Goal: Task Accomplishment & Management: Manage account settings

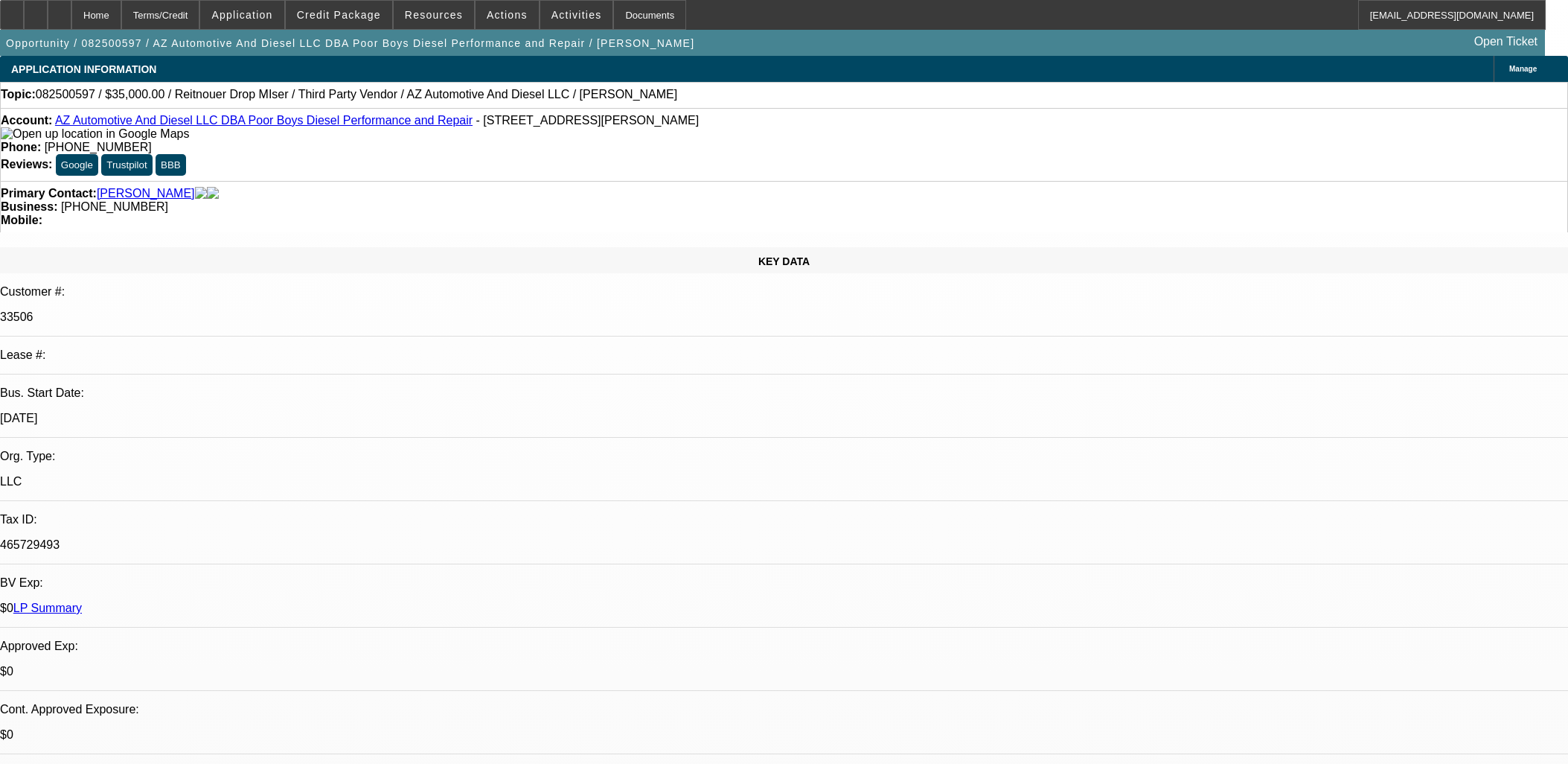
select select "0"
select select "3"
select select "0"
select select "6"
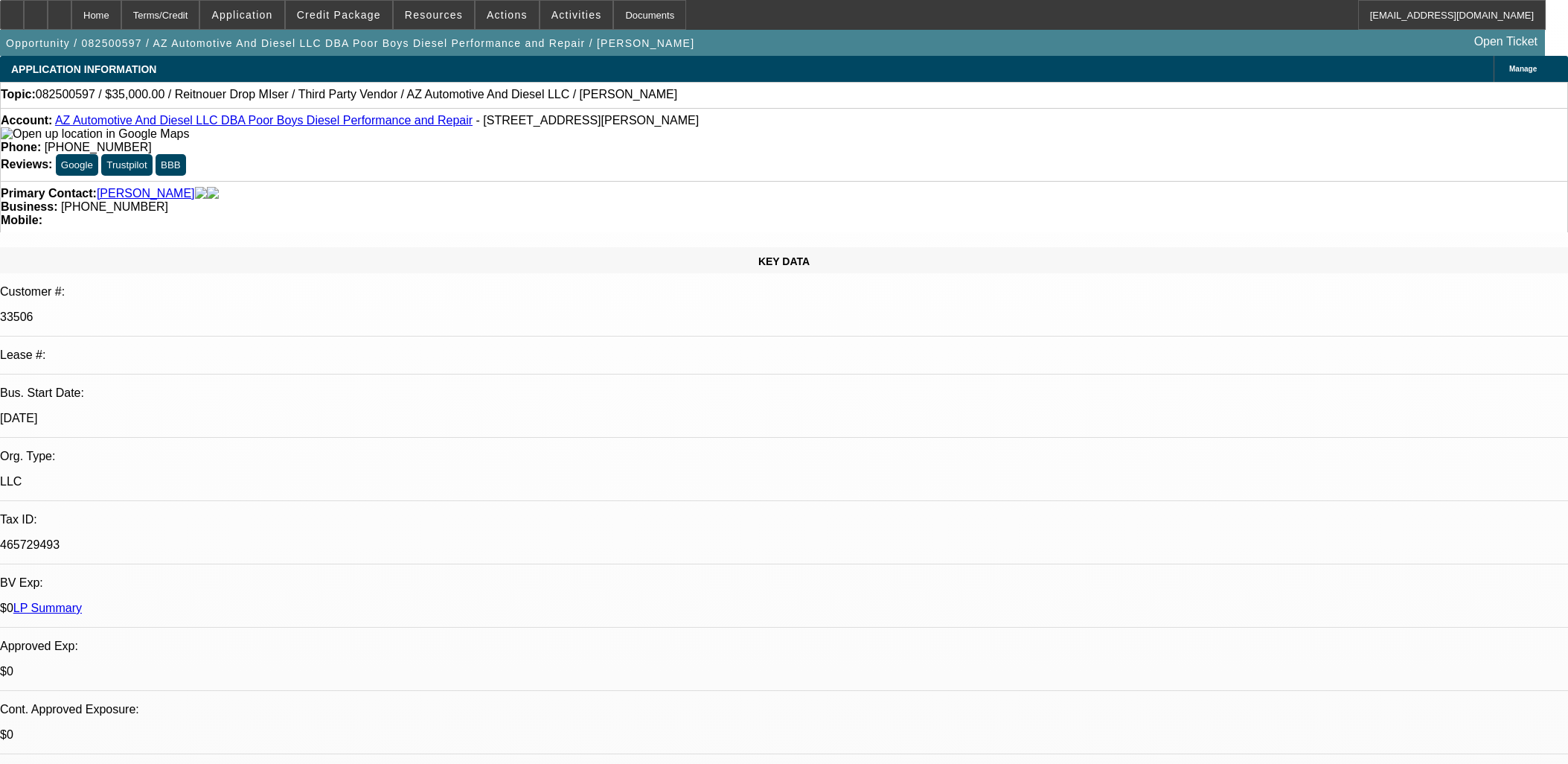
select select "0"
select select "3"
select select "0"
select select "6"
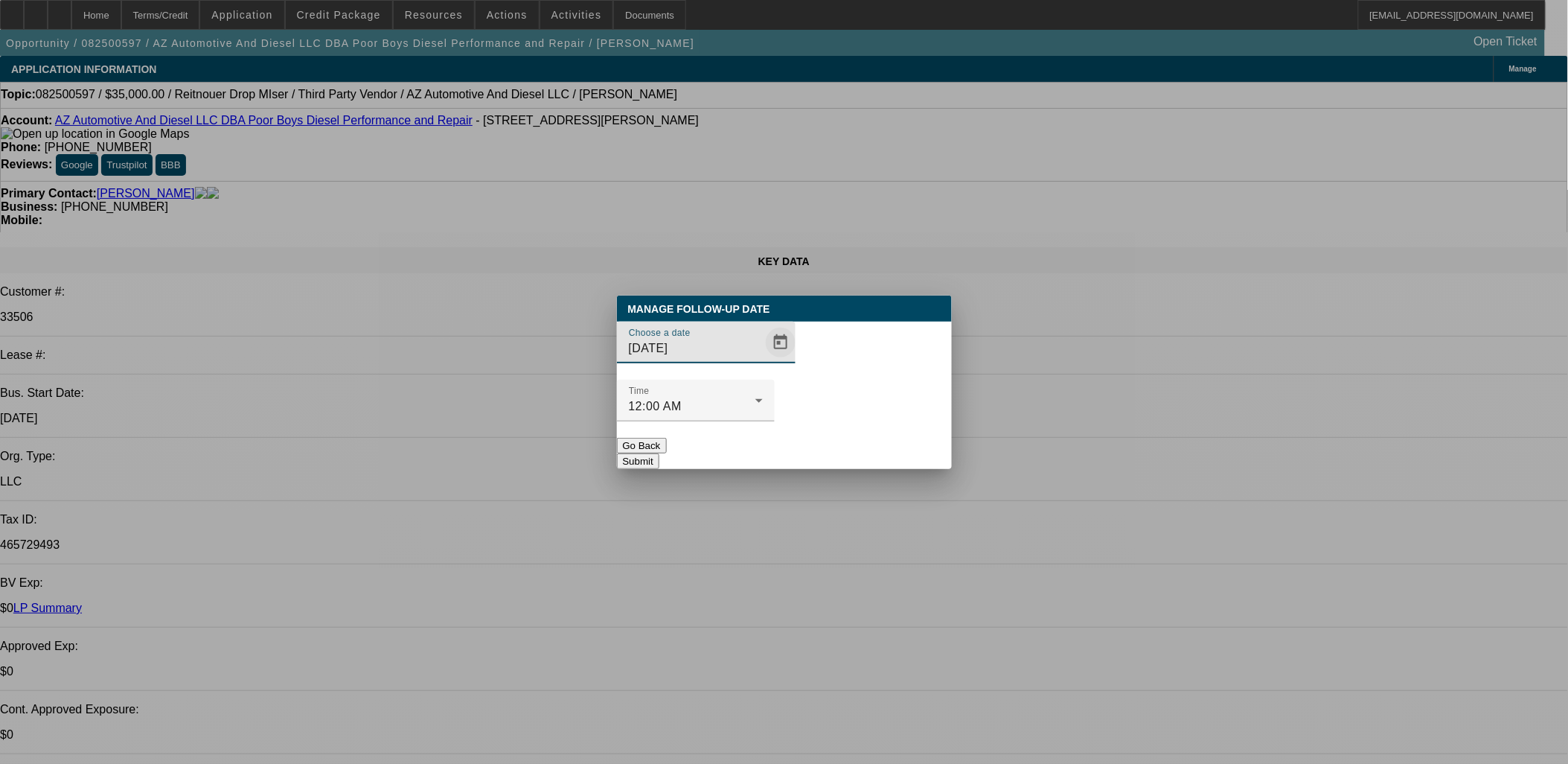
click at [763, 360] on span "Open calendar" at bounding box center [780, 342] width 36 height 36
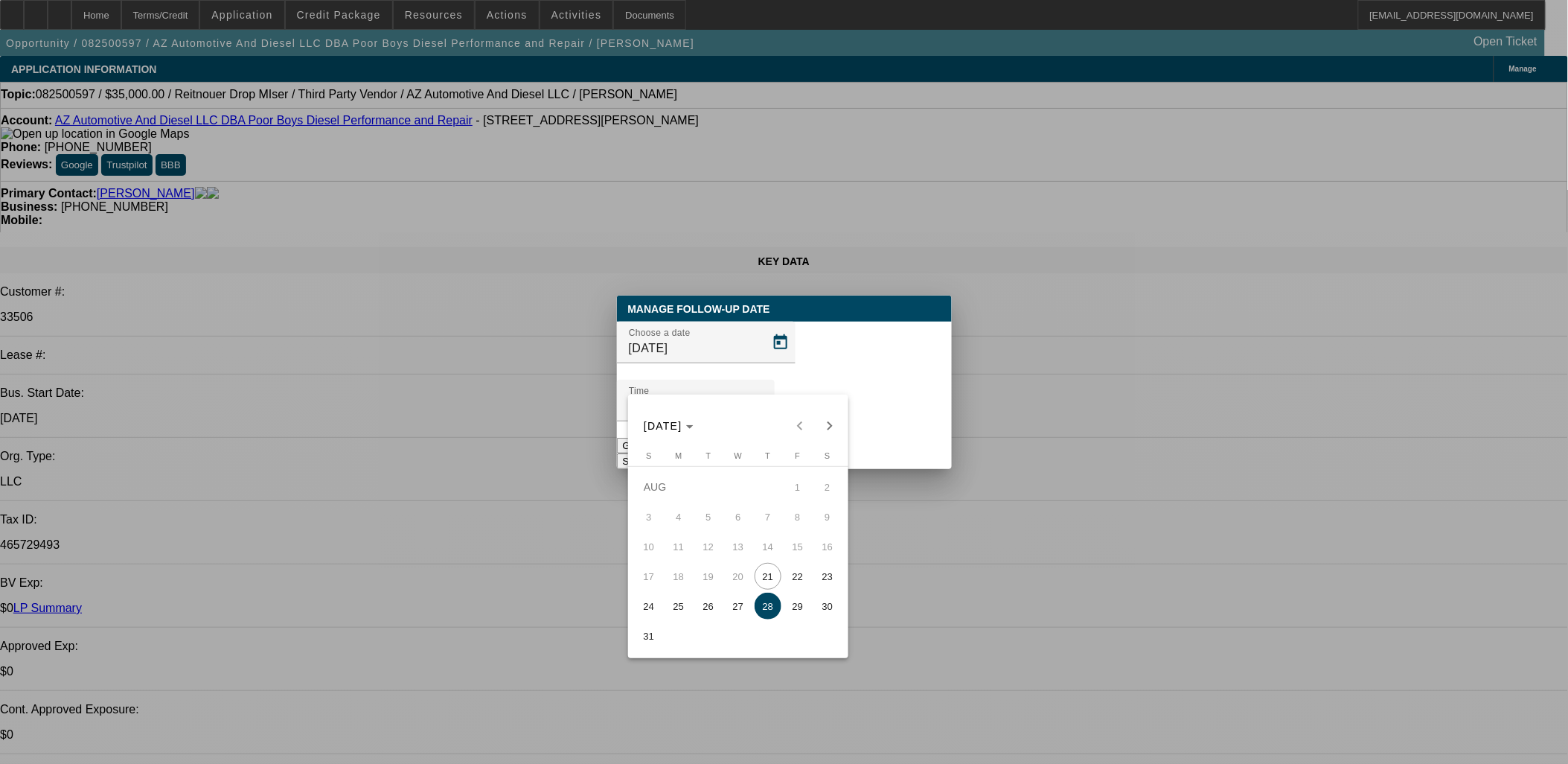
click at [682, 612] on span "25" at bounding box center [678, 605] width 26 height 26
type input "8/25/2025"
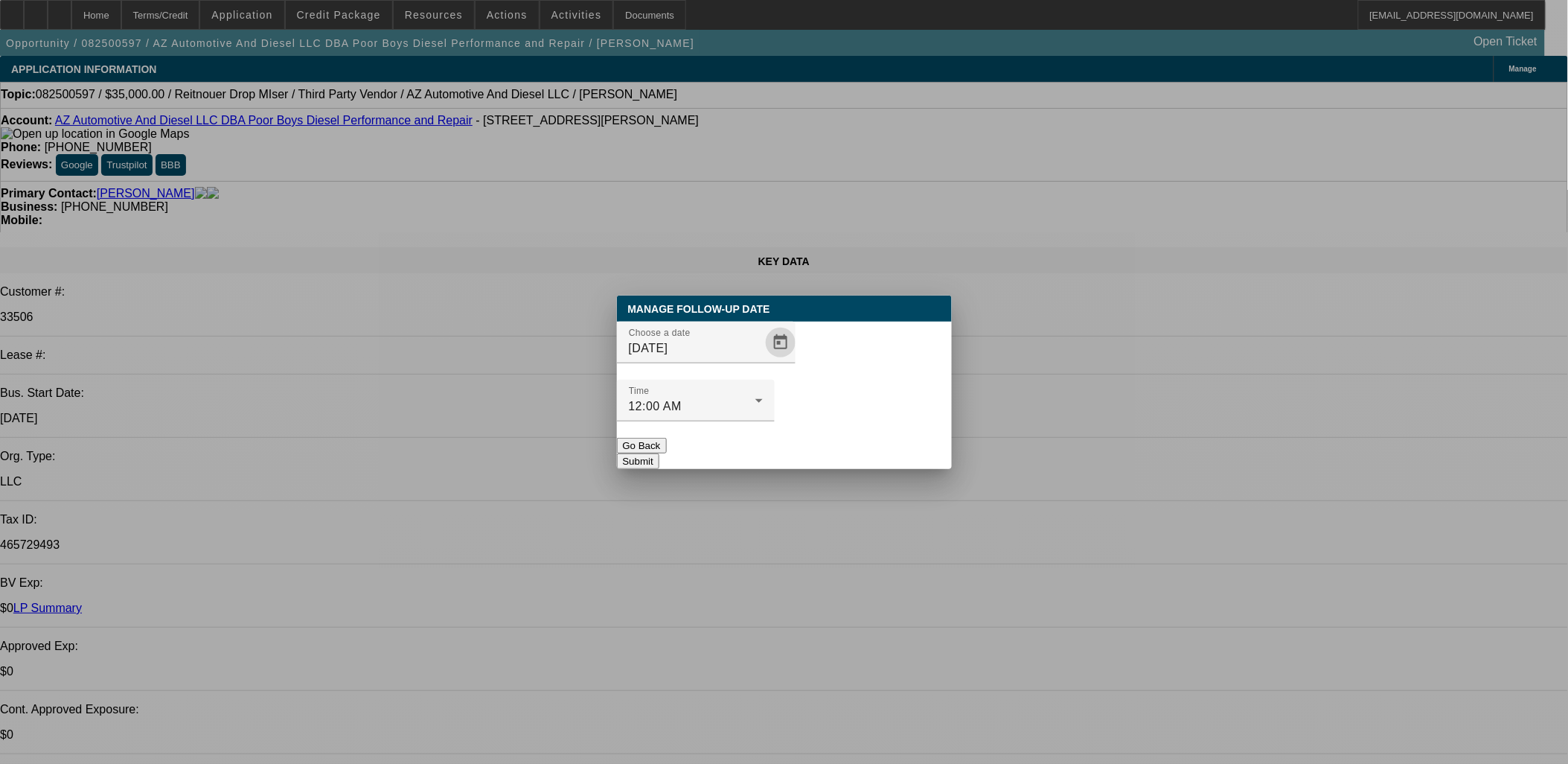
click at [660, 453] on button "Submit" at bounding box center [638, 460] width 43 height 15
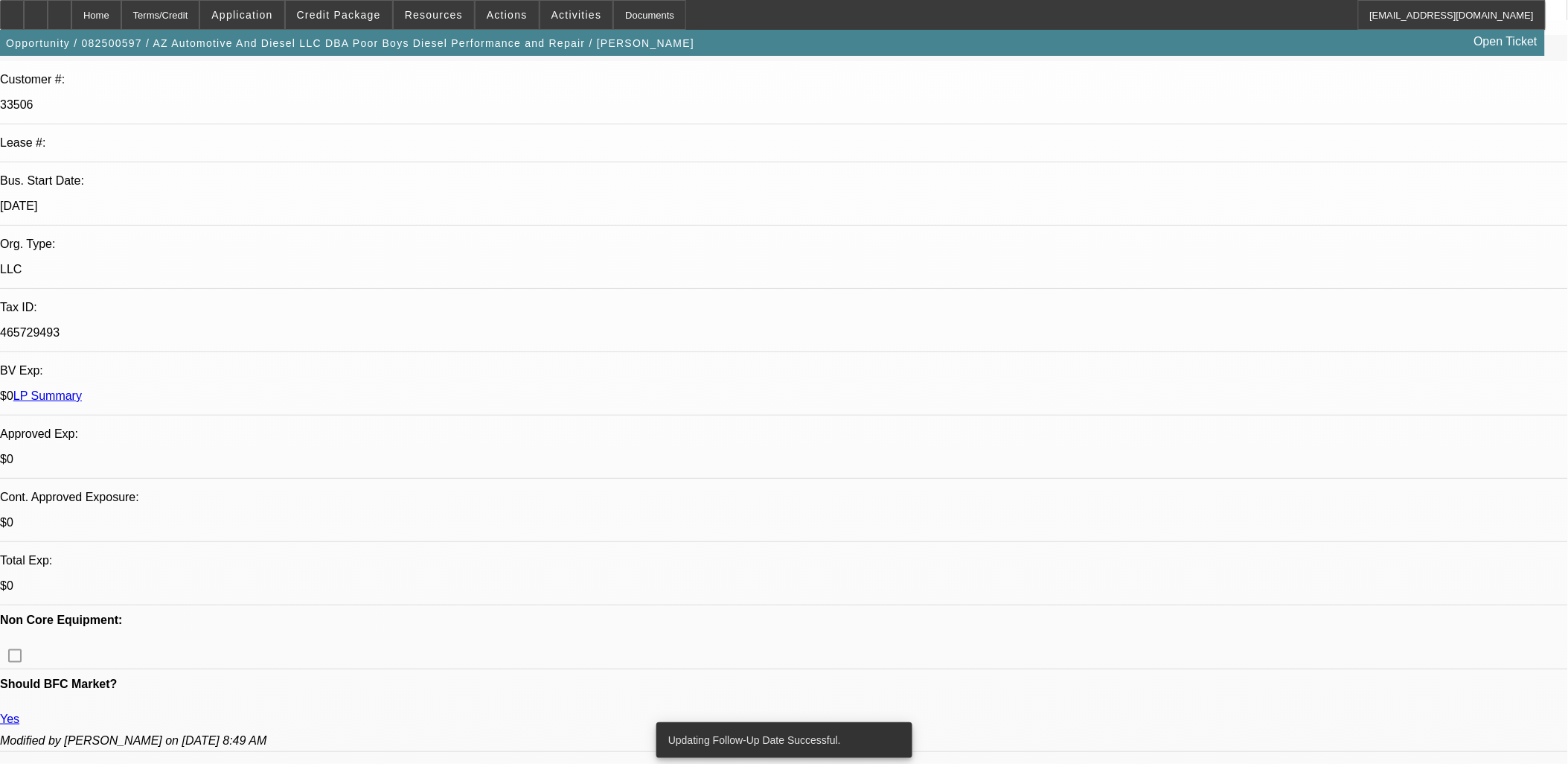
scroll to position [248, 0]
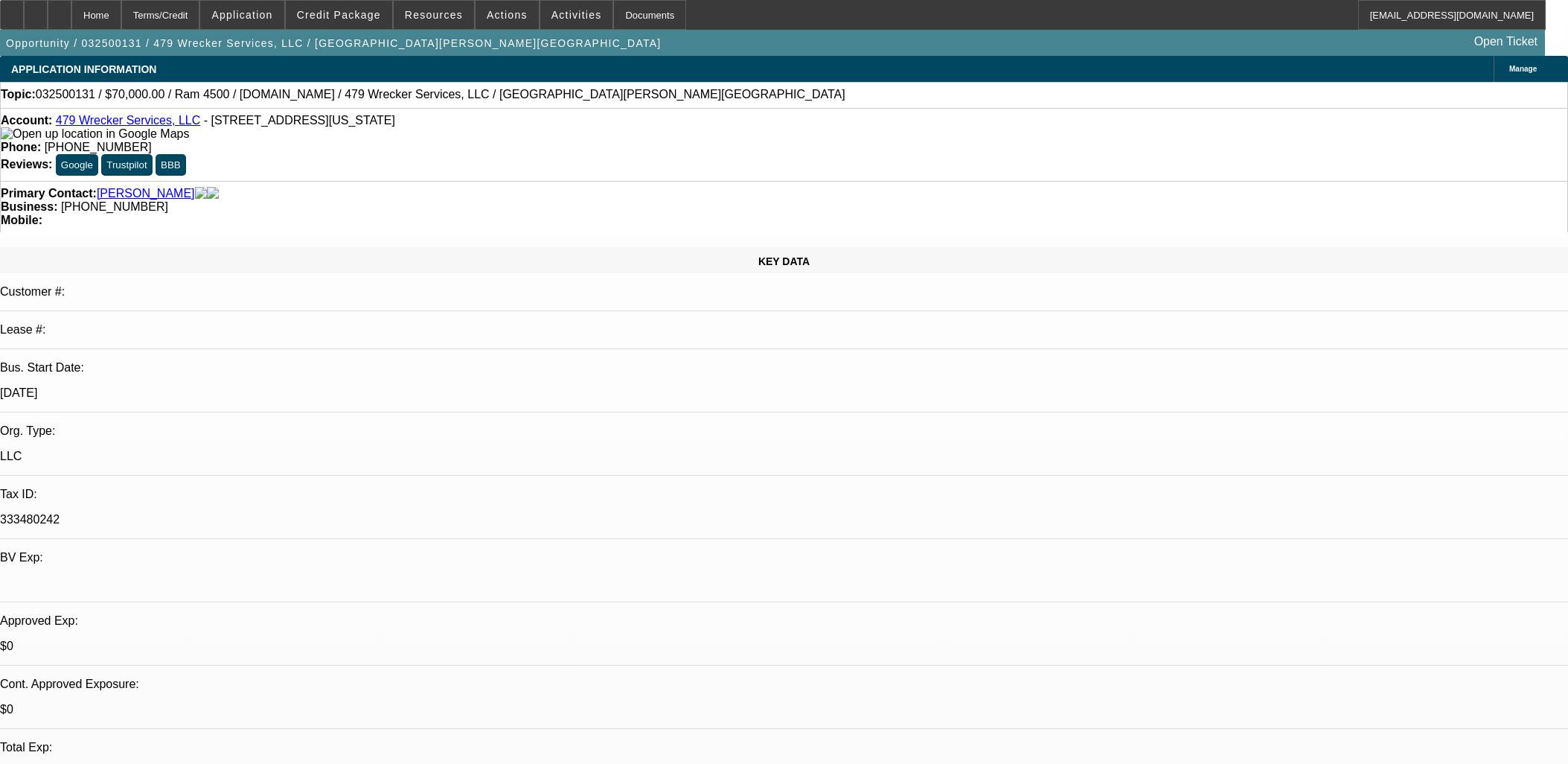
select select "0"
select select "2"
select select "0.1"
select select "4"
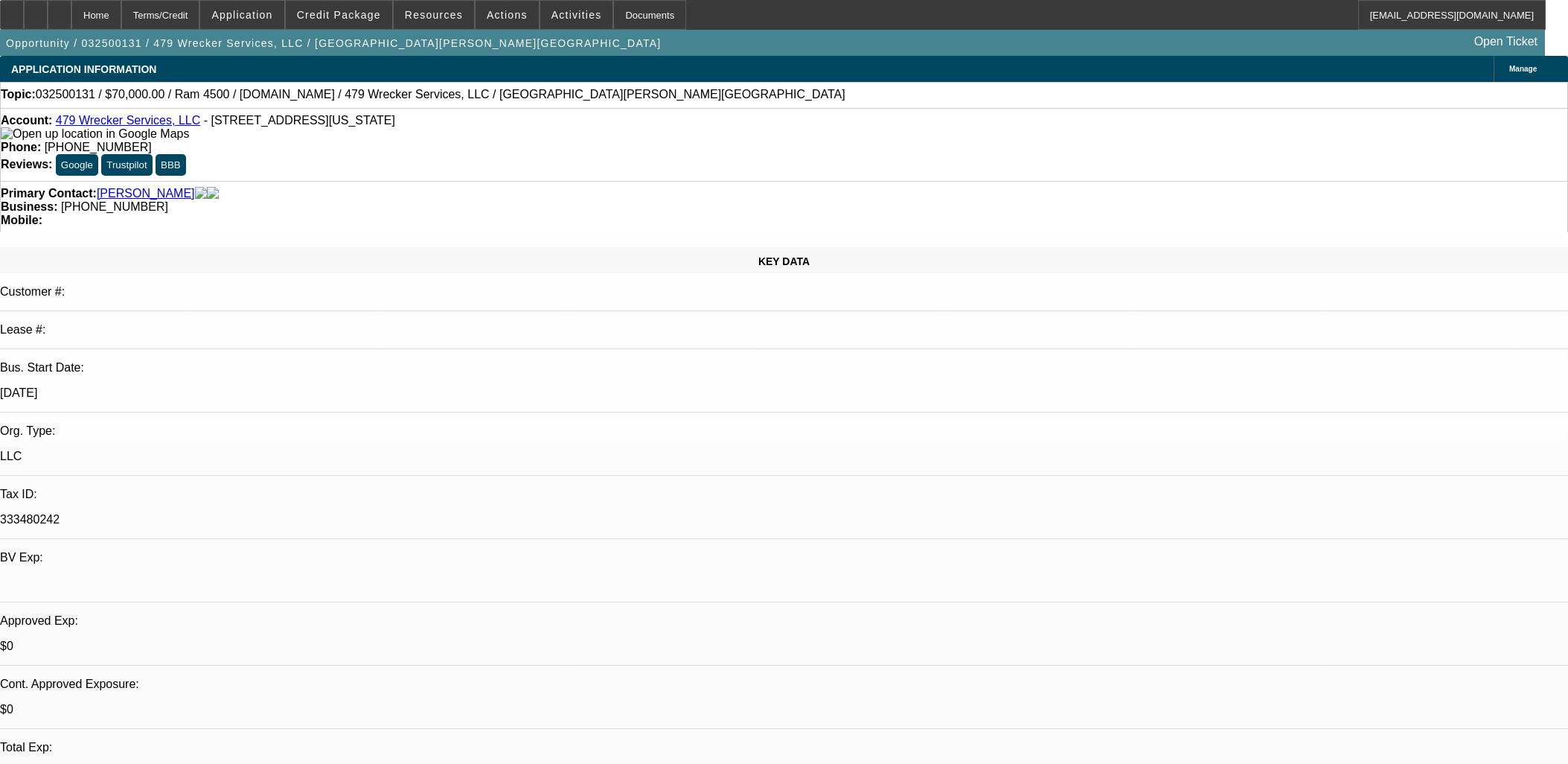
select select "0.1"
select select "2"
select select "0.1"
select select "4"
